Goal: Information Seeking & Learning: Learn about a topic

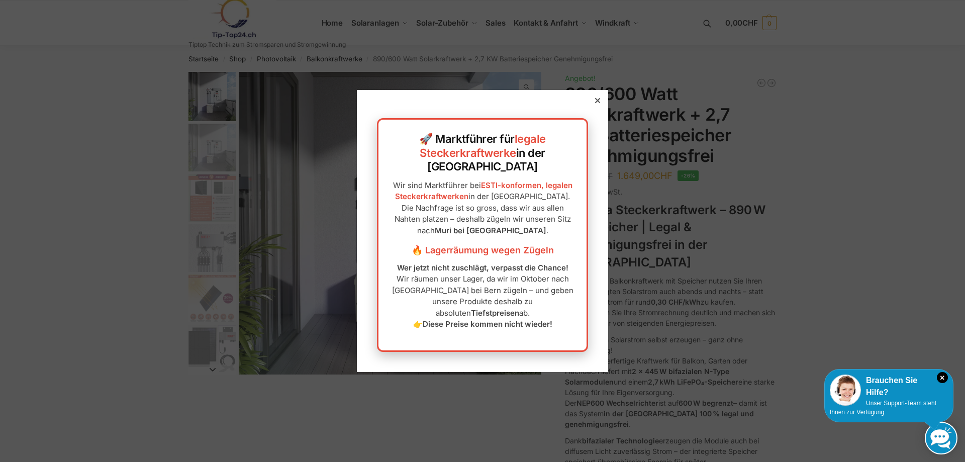
click at [595, 103] on icon at bounding box center [597, 100] width 5 height 5
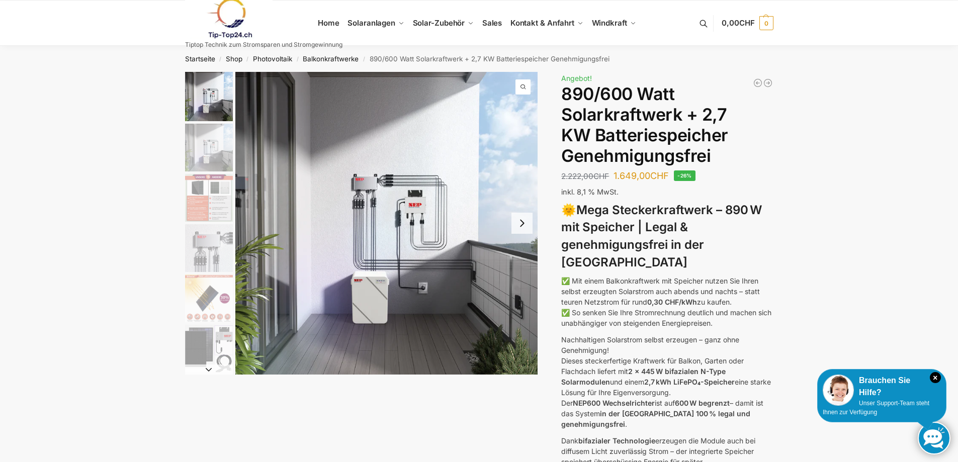
click at [413, 253] on img "1 / 12" at bounding box center [386, 223] width 303 height 303
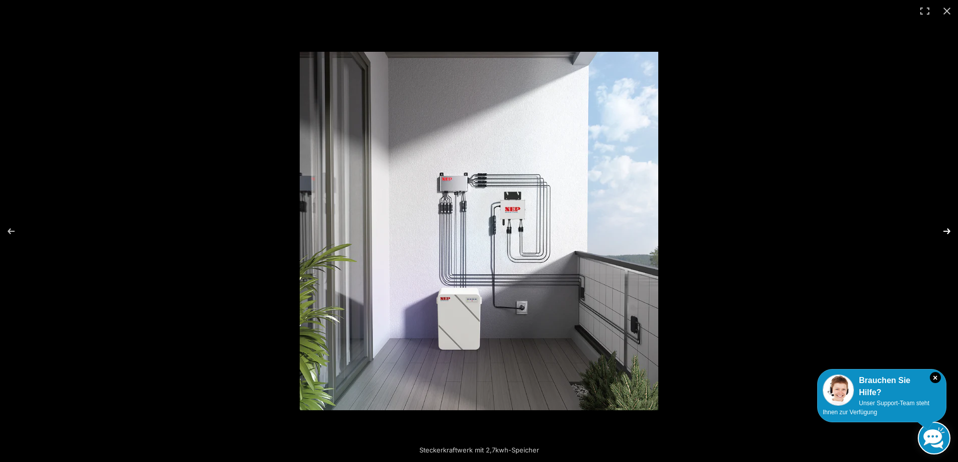
click at [942, 231] on button "Next (arrow right)" at bounding box center [939, 231] width 35 height 50
click at [948, 230] on button "Next (arrow right)" at bounding box center [939, 231] width 35 height 50
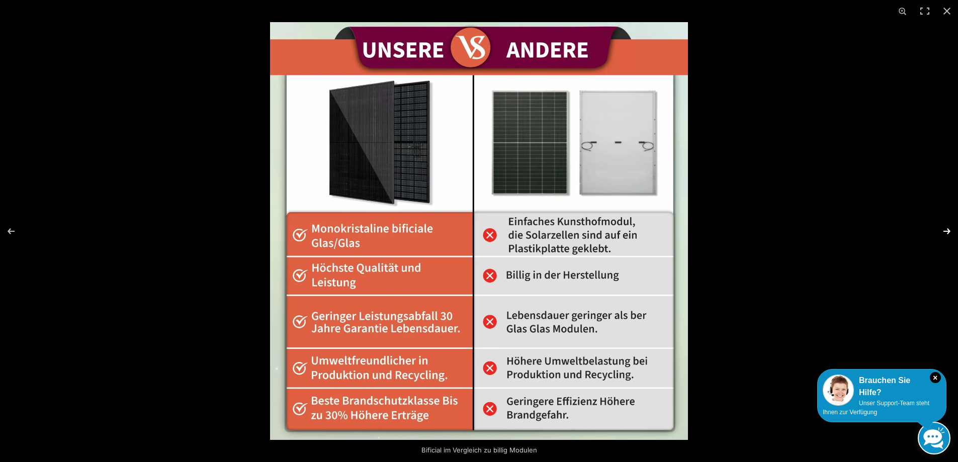
click at [947, 227] on button "Next (arrow right)" at bounding box center [939, 231] width 35 height 50
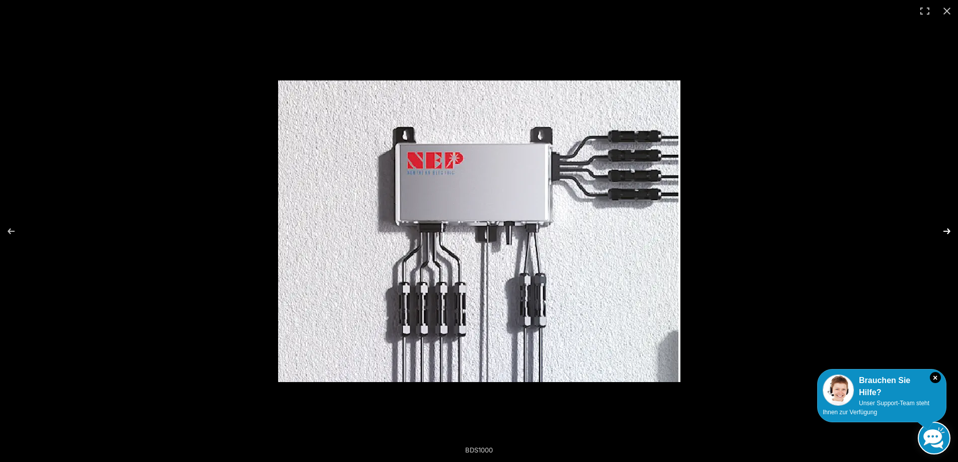
click at [947, 231] on button "Next (arrow right)" at bounding box center [939, 231] width 35 height 50
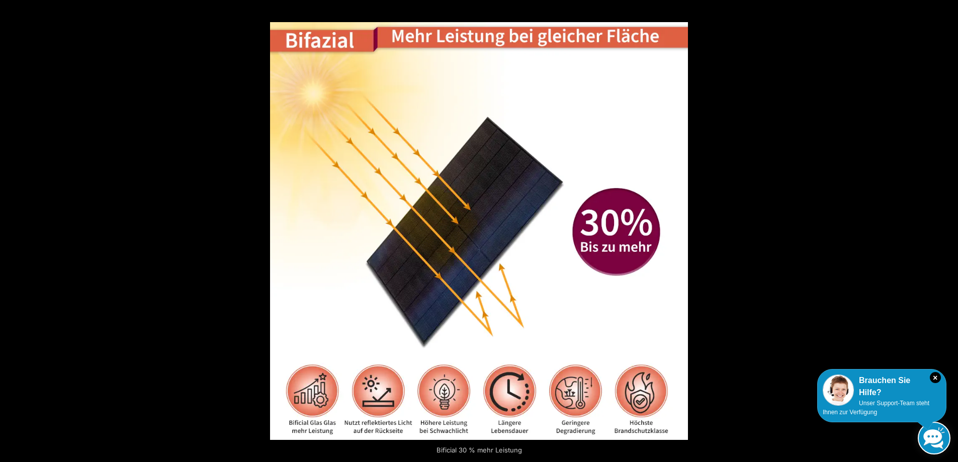
click at [947, 231] on button "Next (arrow right)" at bounding box center [939, 231] width 35 height 50
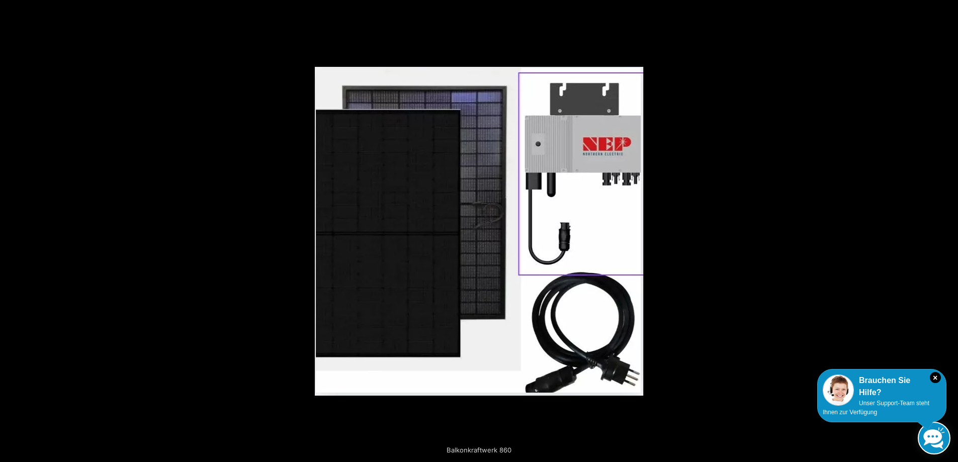
click at [947, 231] on button "Next (arrow right)" at bounding box center [939, 231] width 35 height 50
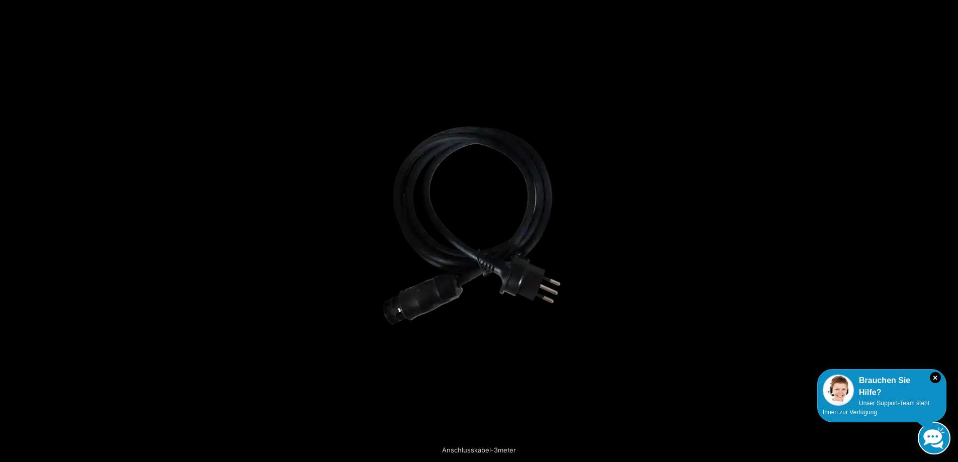
click at [947, 231] on button "Next (arrow right)" at bounding box center [939, 231] width 35 height 50
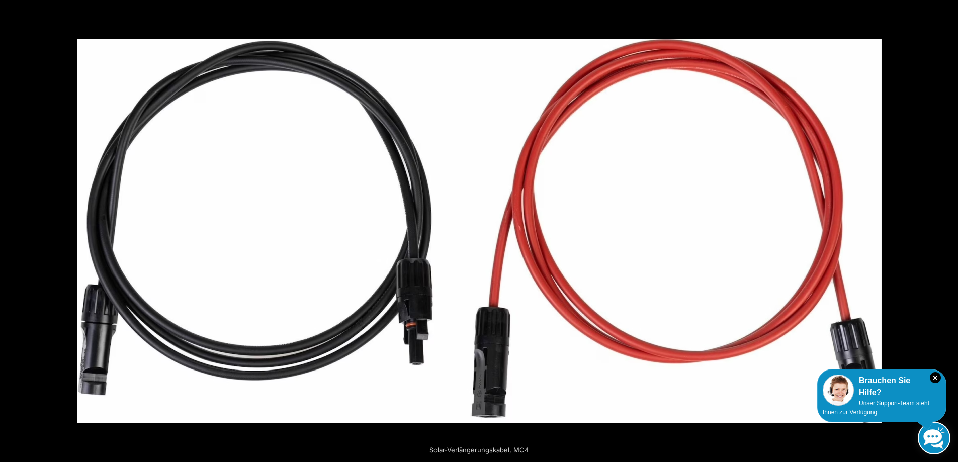
click at [947, 231] on button "Next (arrow right)" at bounding box center [939, 231] width 35 height 50
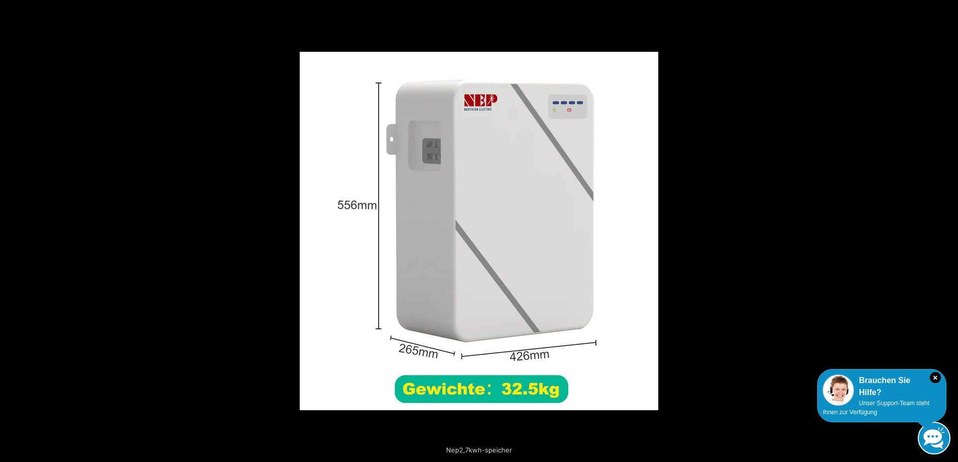
click at [947, 231] on button "Next (arrow right)" at bounding box center [939, 231] width 35 height 50
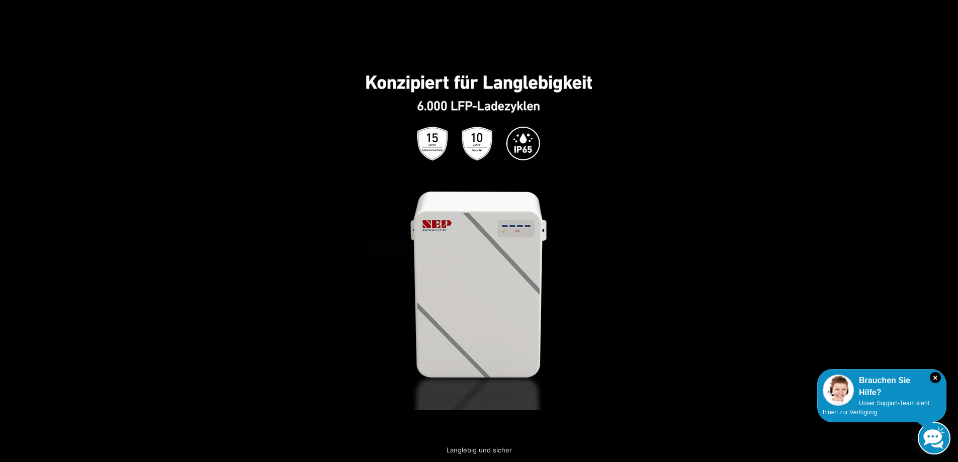
click at [947, 231] on button "Next (arrow right)" at bounding box center [939, 231] width 35 height 50
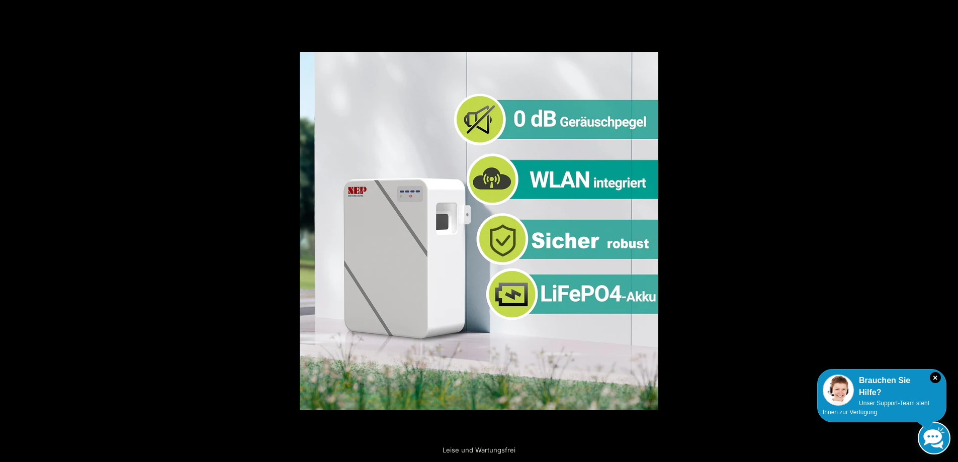
click at [947, 231] on button "Next (arrow right)" at bounding box center [939, 231] width 35 height 50
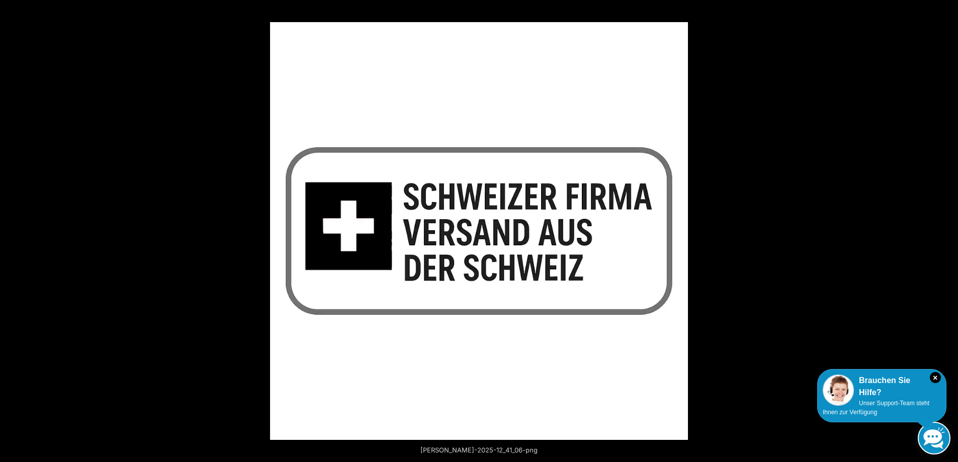
click at [947, 231] on button "Next (arrow right)" at bounding box center [939, 231] width 35 height 50
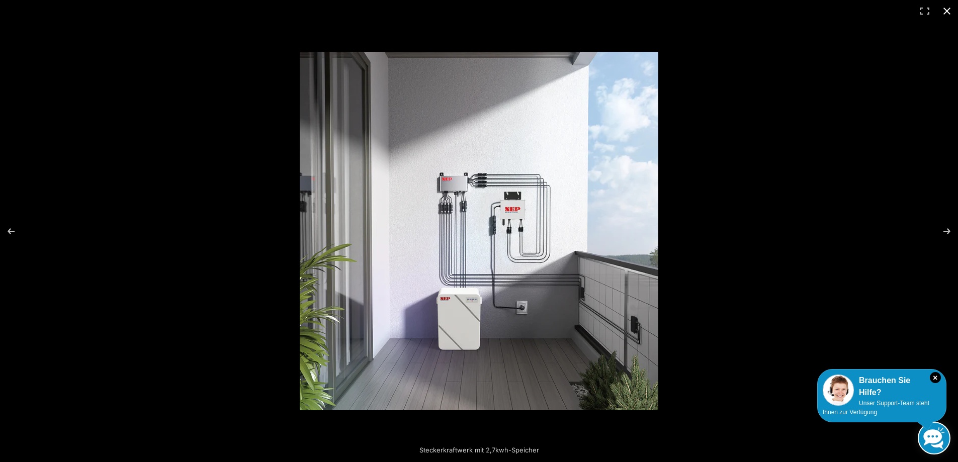
click at [945, 11] on button "Close (Esc)" at bounding box center [947, 11] width 22 height 22
